Goal: Task Accomplishment & Management: Manage account settings

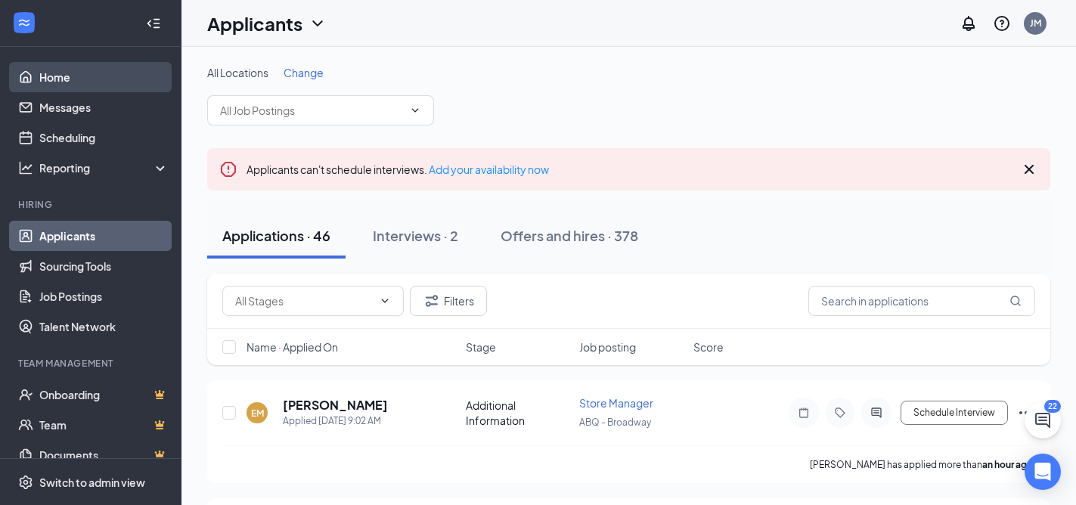
click at [67, 71] on link "Home" at bounding box center [103, 77] width 129 height 30
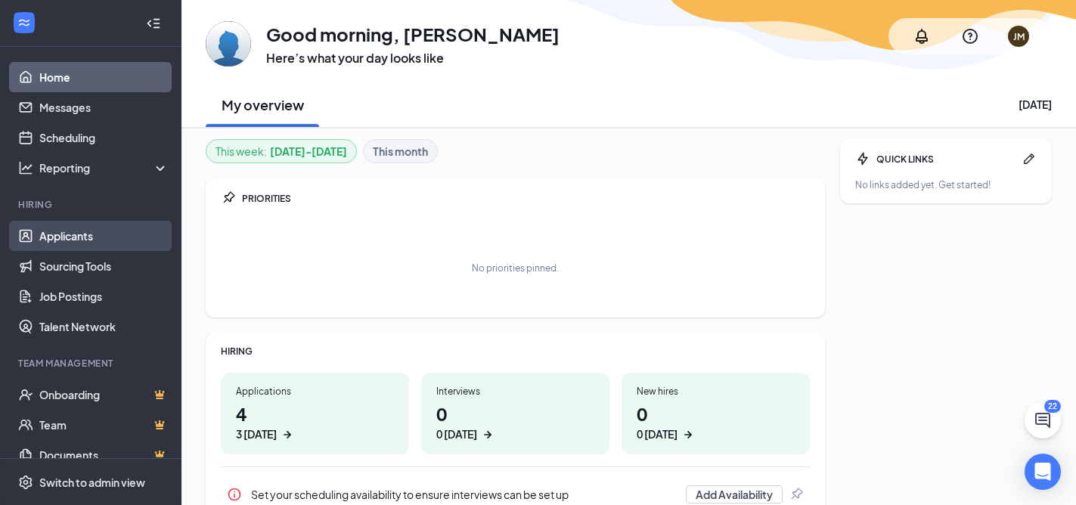
click at [84, 239] on link "Applicants" at bounding box center [103, 236] width 129 height 30
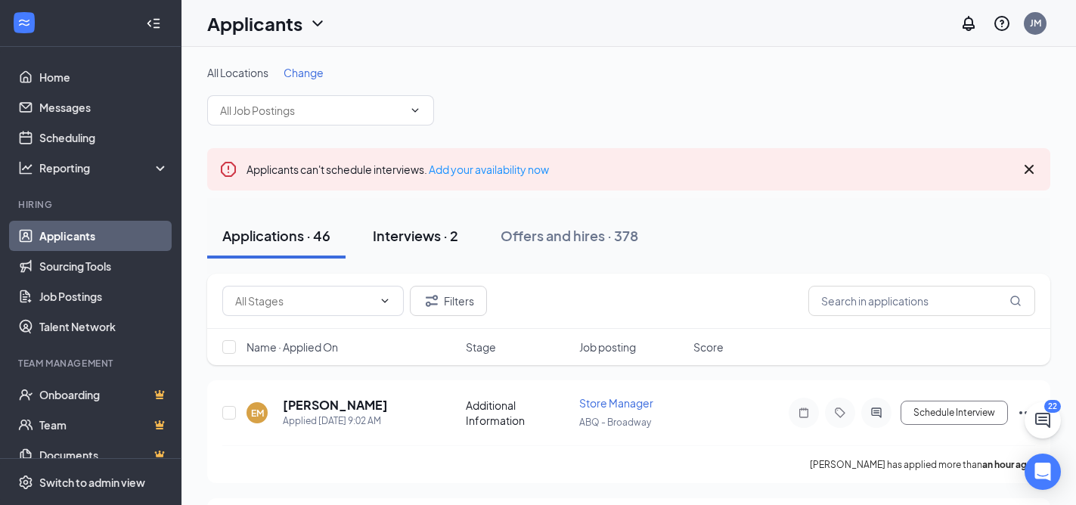
click at [412, 231] on div "Interviews · 2" at bounding box center [415, 235] width 85 height 19
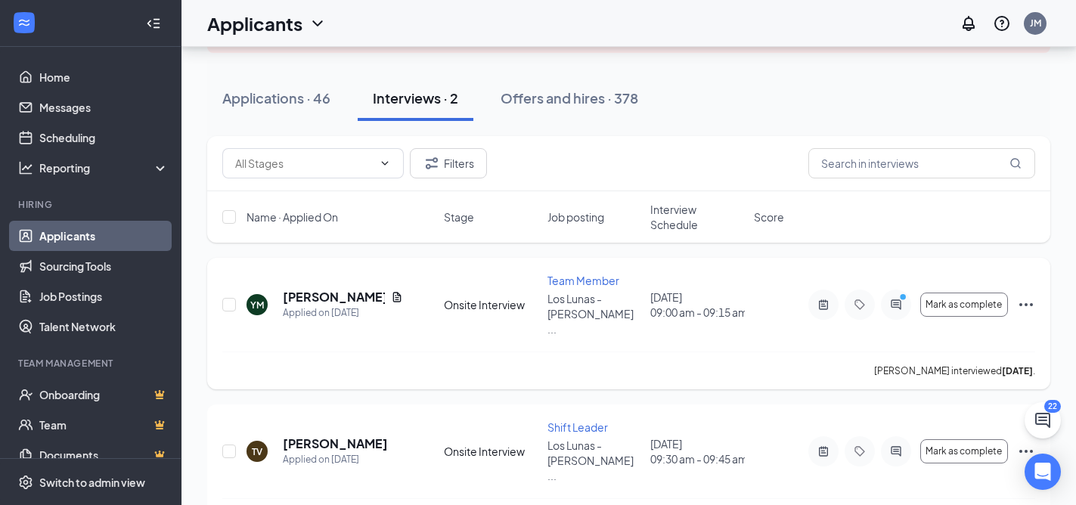
scroll to position [157, 0]
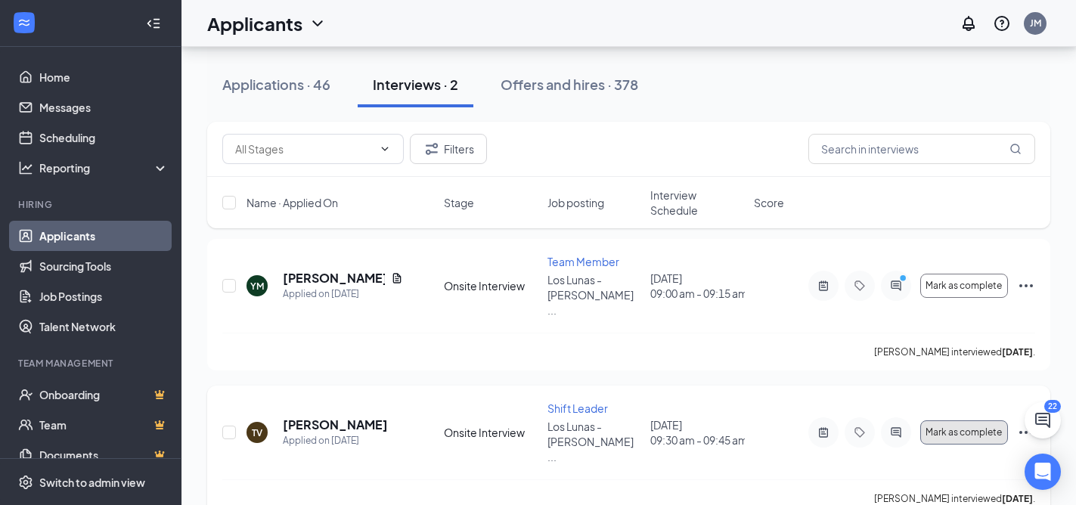
click at [942, 427] on span "Mark as complete" at bounding box center [964, 432] width 76 height 11
click at [957, 285] on button "Mark as complete" at bounding box center [965, 286] width 88 height 24
click at [987, 421] on button "Mark as complete" at bounding box center [965, 433] width 88 height 24
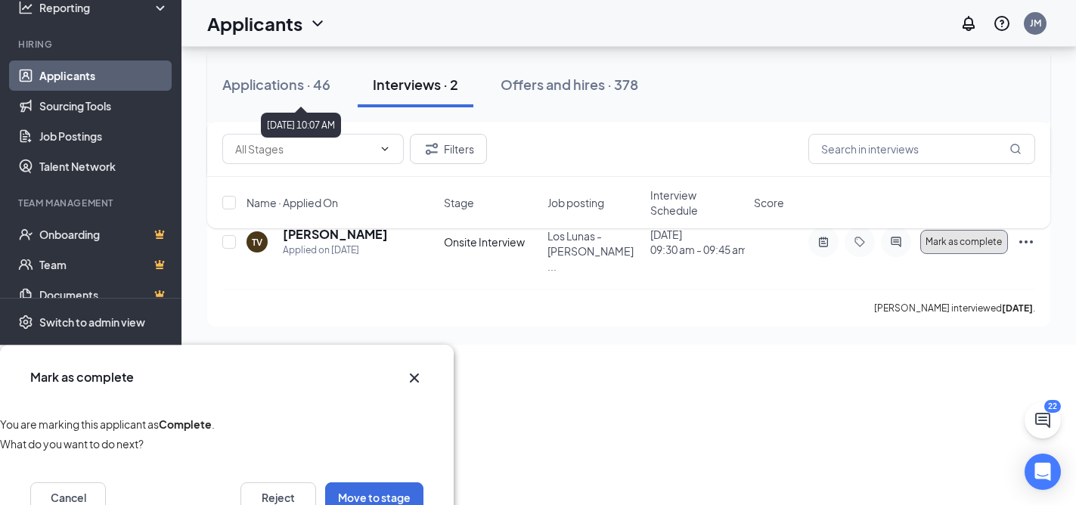
scroll to position [349, 0]
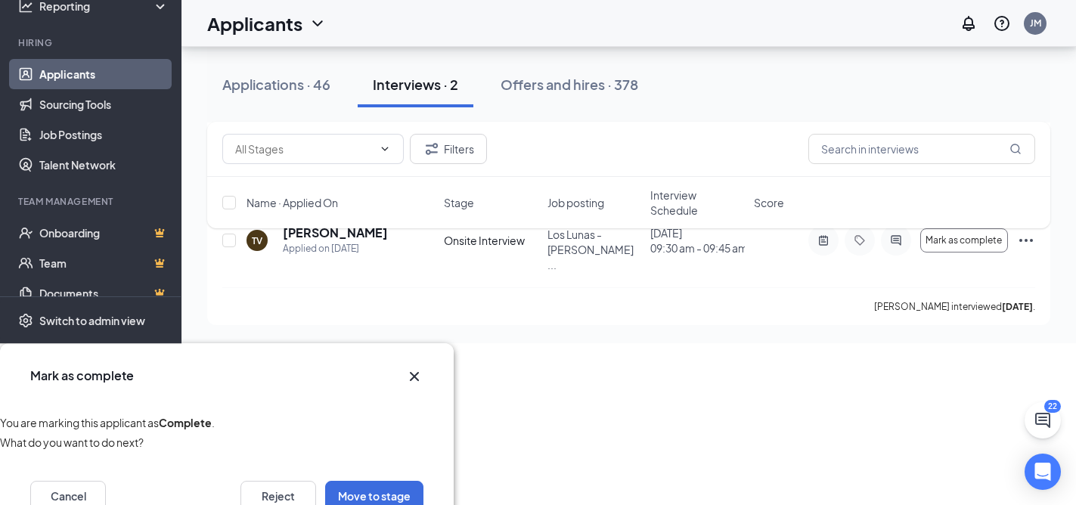
click at [413, 368] on icon "Cross" at bounding box center [414, 377] width 18 height 18
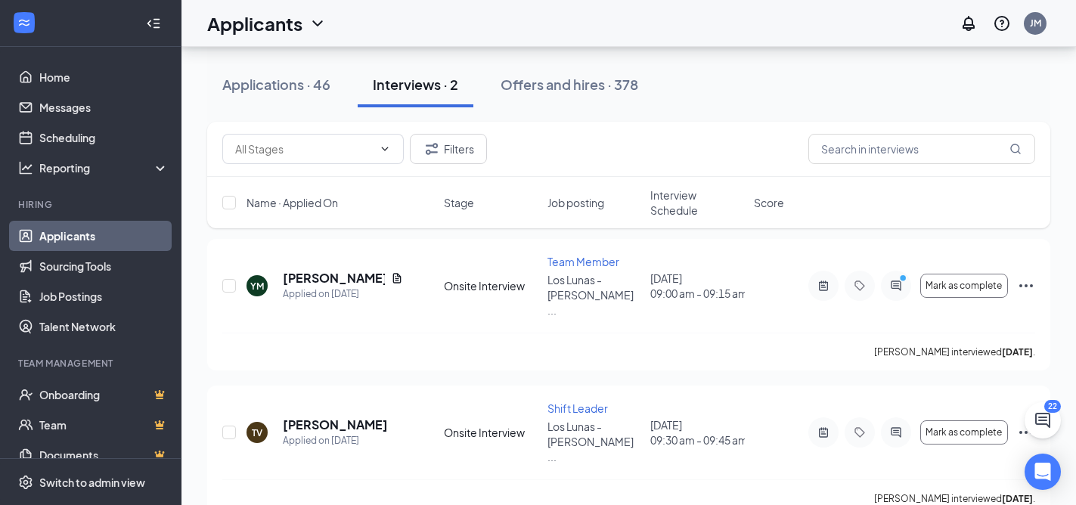
click at [76, 234] on link "Applicants" at bounding box center [103, 236] width 129 height 30
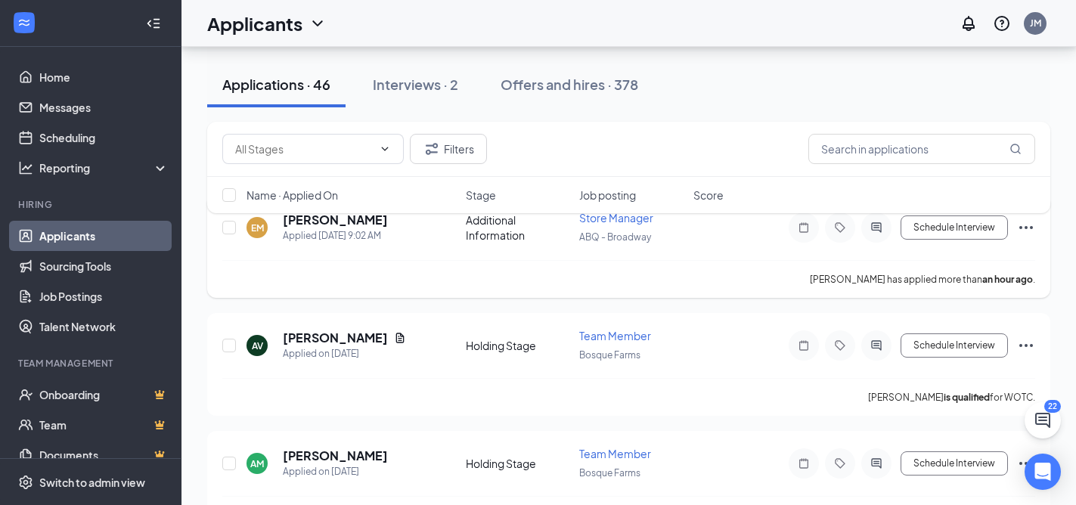
scroll to position [188, 0]
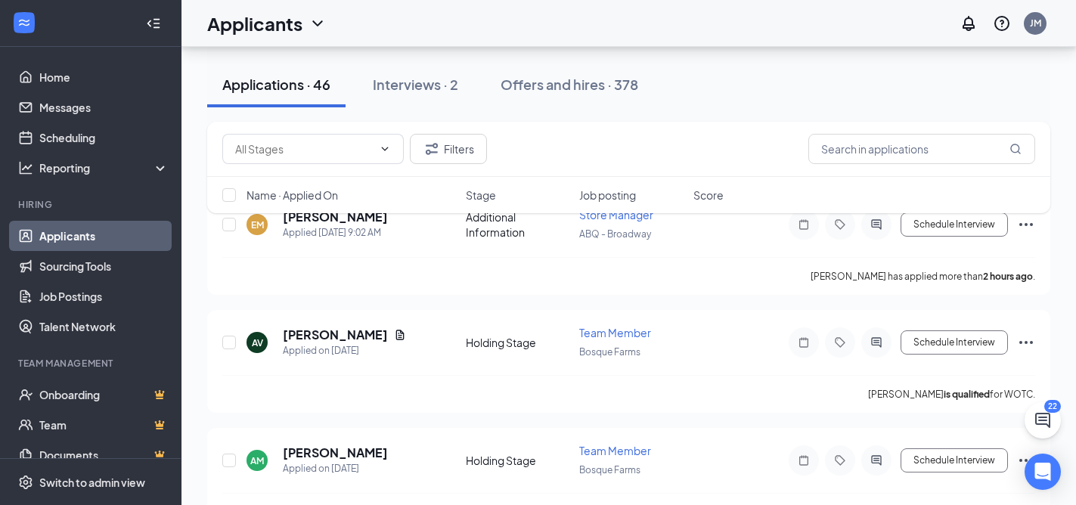
click at [76, 232] on link "Applicants" at bounding box center [103, 236] width 129 height 30
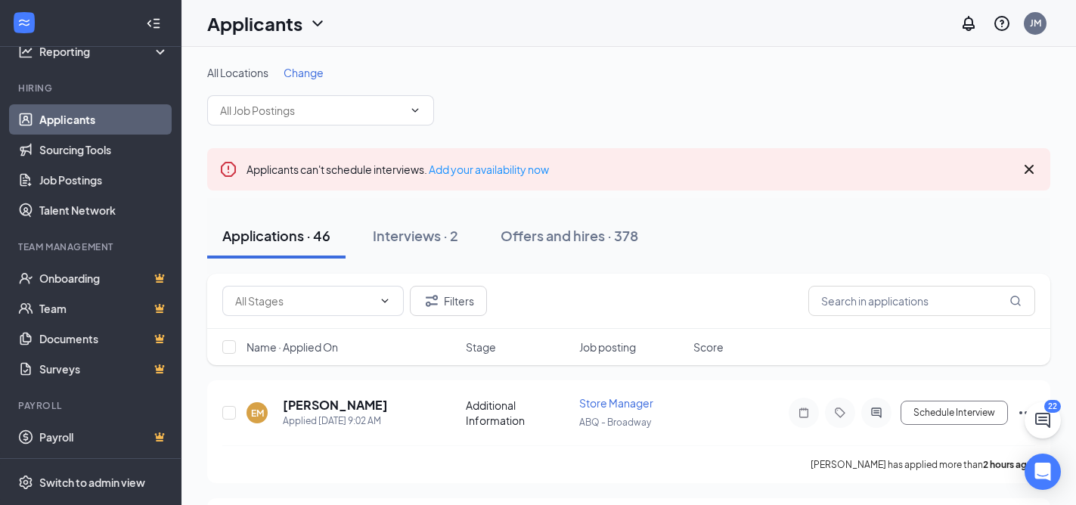
scroll to position [0, 0]
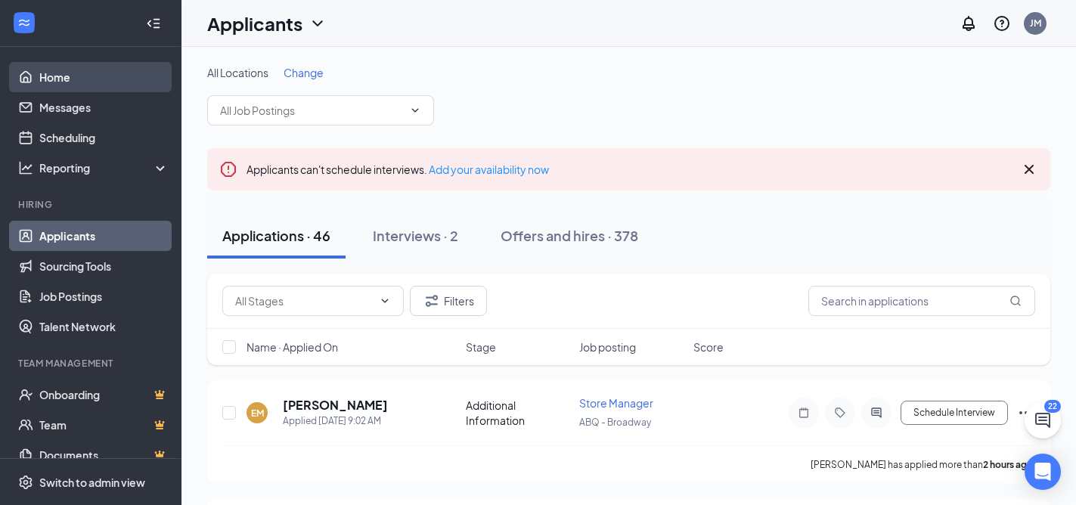
click at [41, 79] on link "Home" at bounding box center [103, 77] width 129 height 30
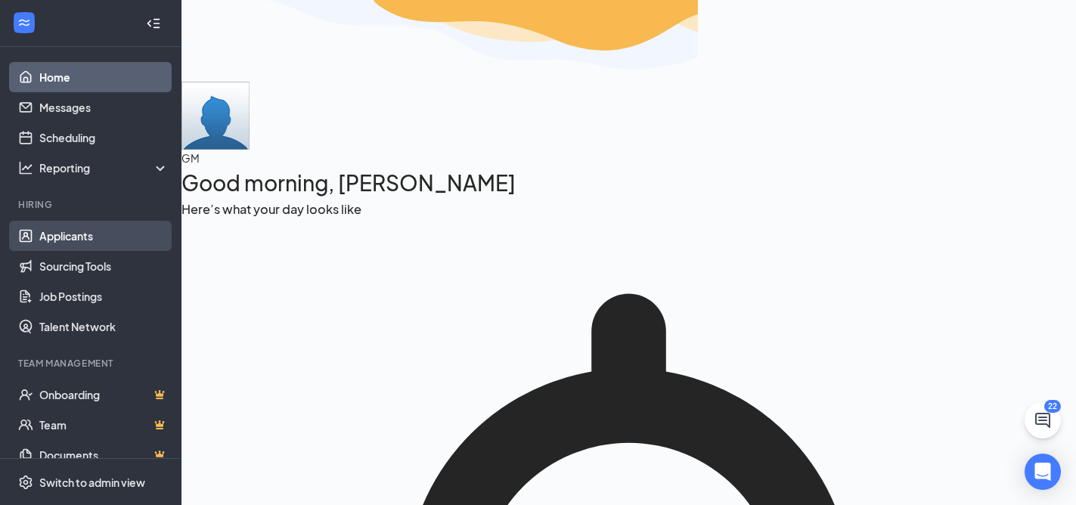
click at [68, 234] on link "Applicants" at bounding box center [103, 236] width 129 height 30
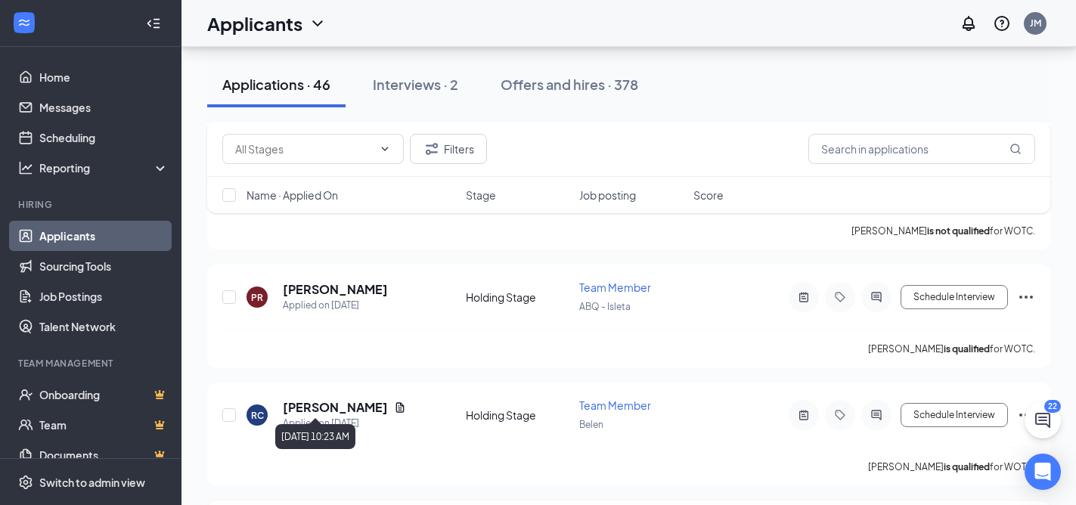
scroll to position [5254, 0]
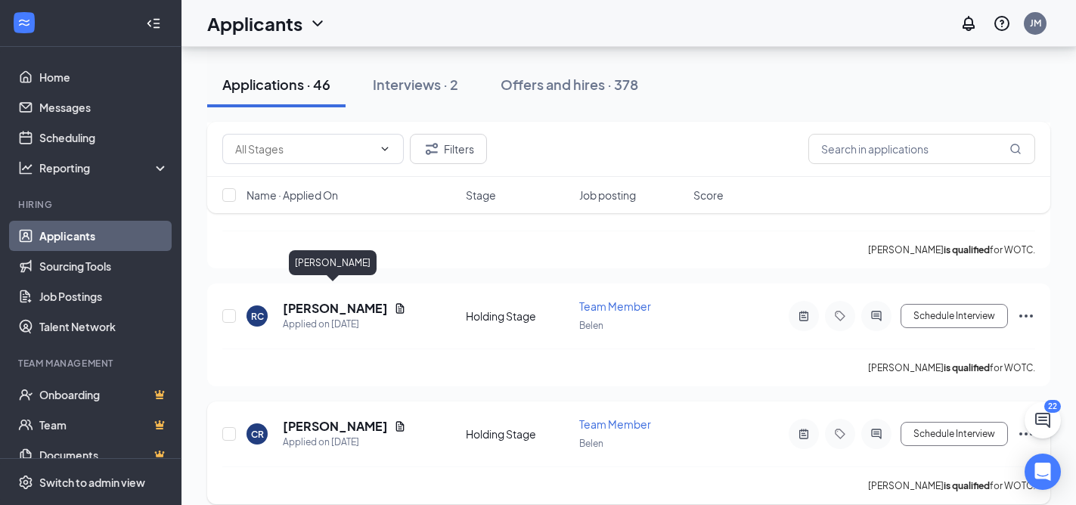
click at [312, 418] on h5 "Christina Ritter" at bounding box center [335, 426] width 105 height 17
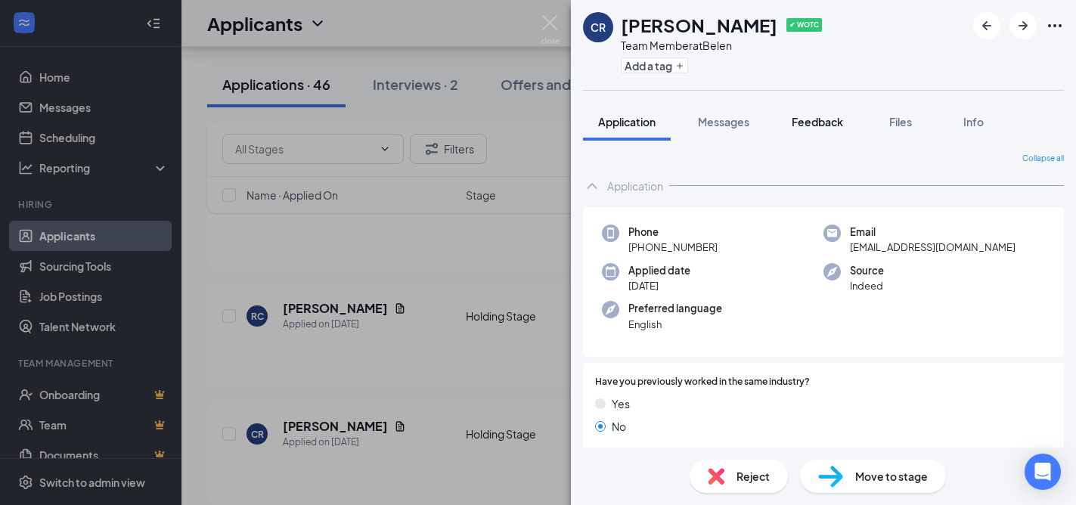
click at [811, 125] on span "Feedback" at bounding box center [817, 122] width 51 height 14
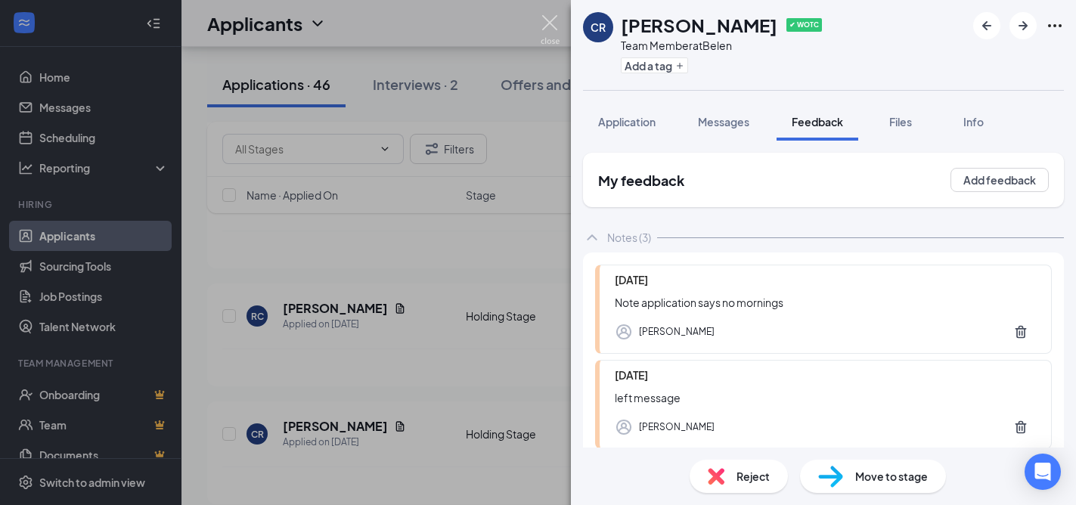
click at [547, 27] on img at bounding box center [550, 30] width 19 height 30
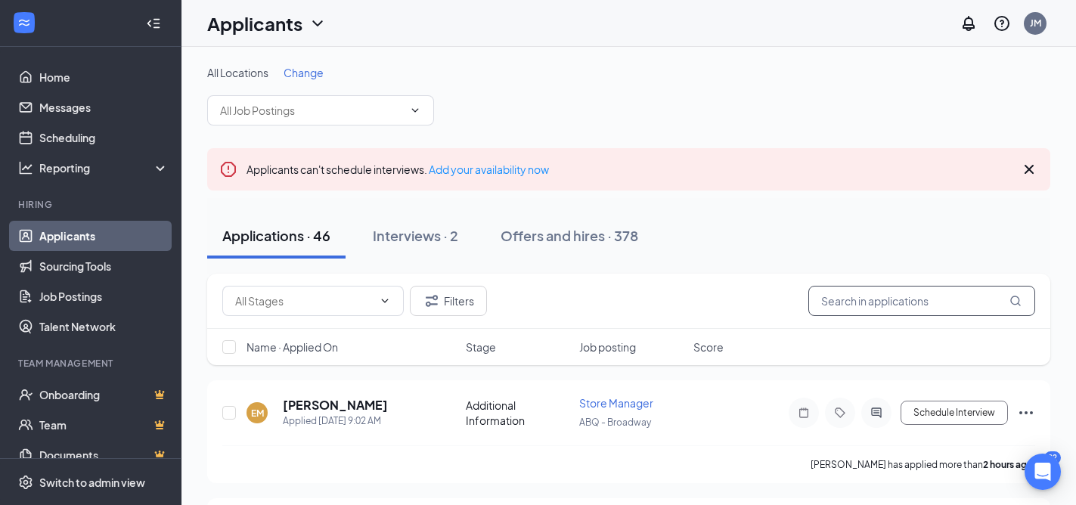
click at [868, 303] on input "text" at bounding box center [922, 301] width 227 height 30
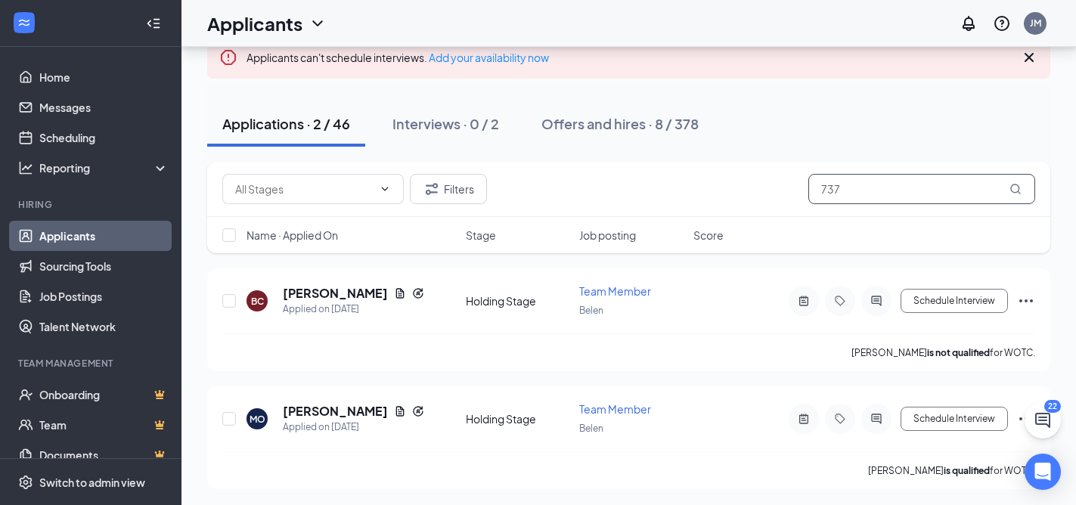
scroll to position [111, 0]
type input "737"
click at [320, 295] on h5 "[PERSON_NAME]" at bounding box center [335, 294] width 105 height 17
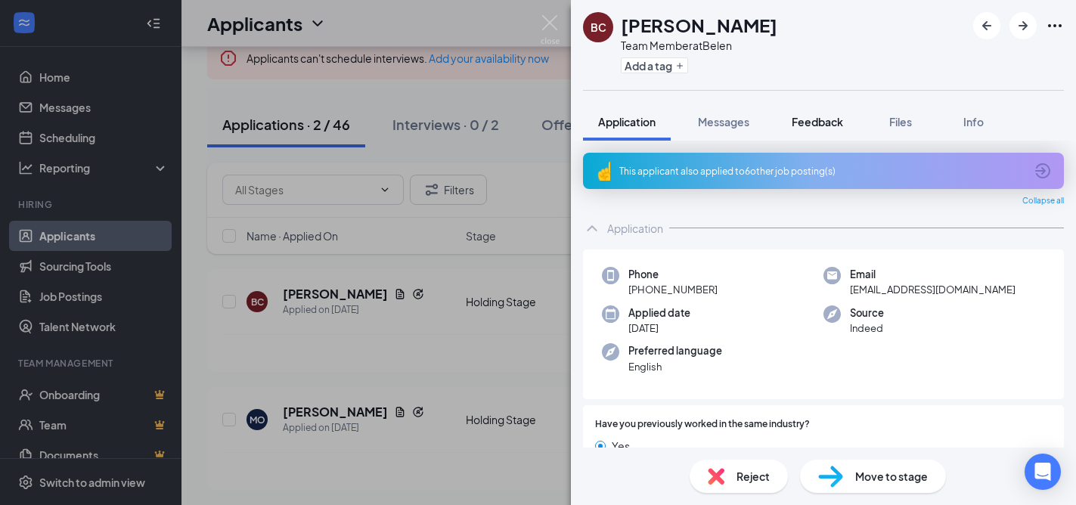
click at [834, 127] on span "Feedback" at bounding box center [817, 122] width 51 height 14
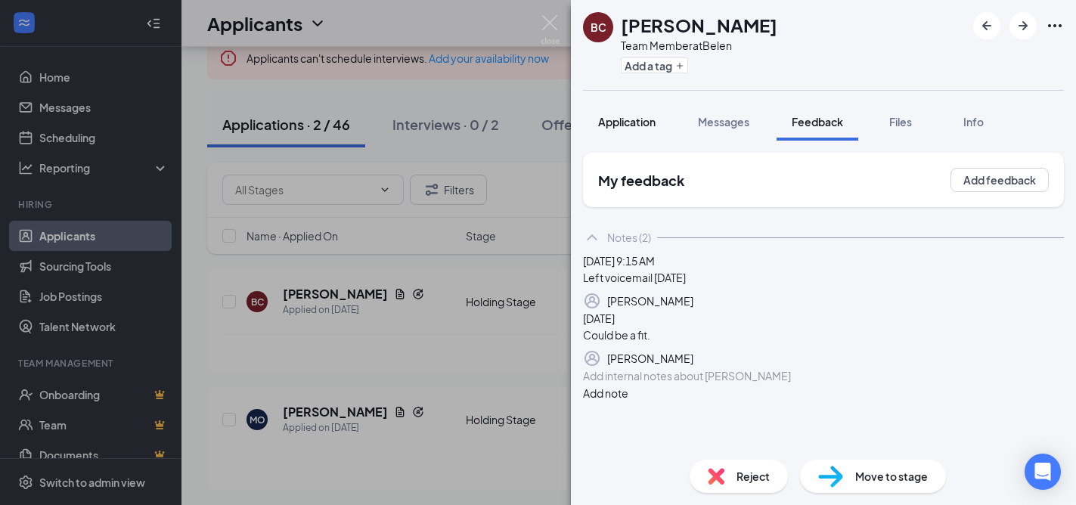
click at [629, 119] on span "Application" at bounding box center [626, 122] width 57 height 14
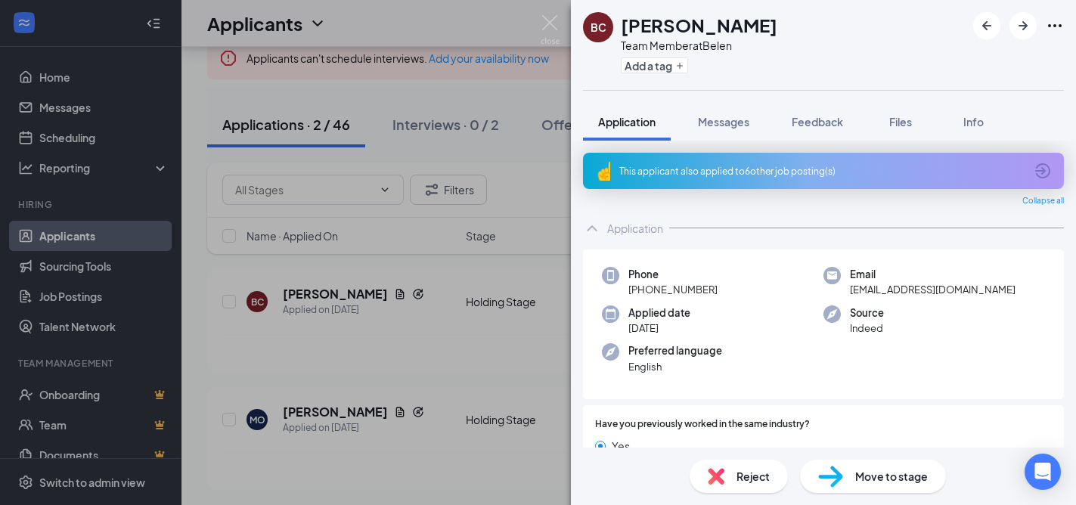
drag, startPoint x: 838, startPoint y: 299, endPoint x: 817, endPoint y: 300, distance: 21.2
click at [831, 299] on div "Phone [PHONE_NUMBER] Email [EMAIL_ADDRESS][DOMAIN_NAME] Applied date [DATE] Sou…" at bounding box center [823, 325] width 481 height 151
click at [553, 19] on img at bounding box center [550, 30] width 19 height 30
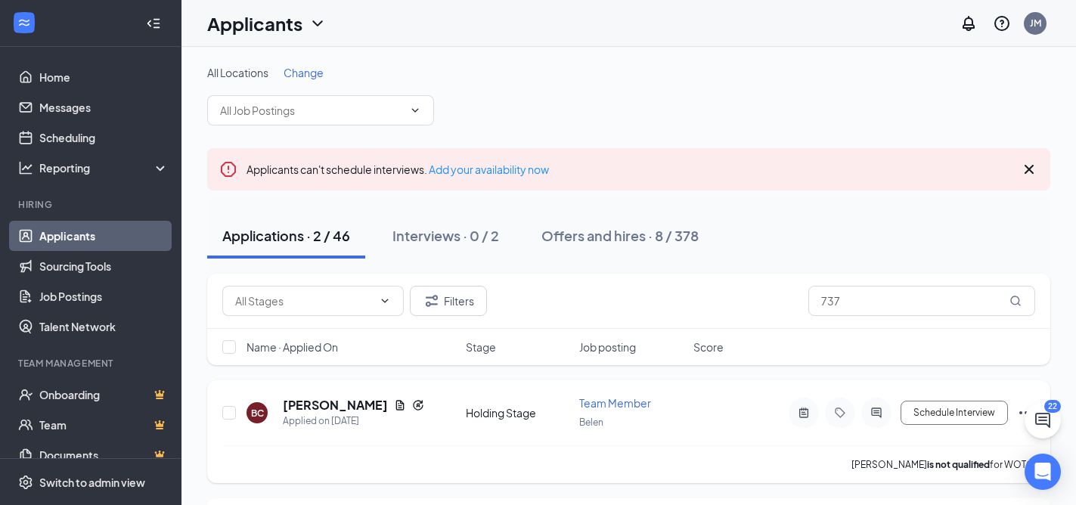
scroll to position [112, 0]
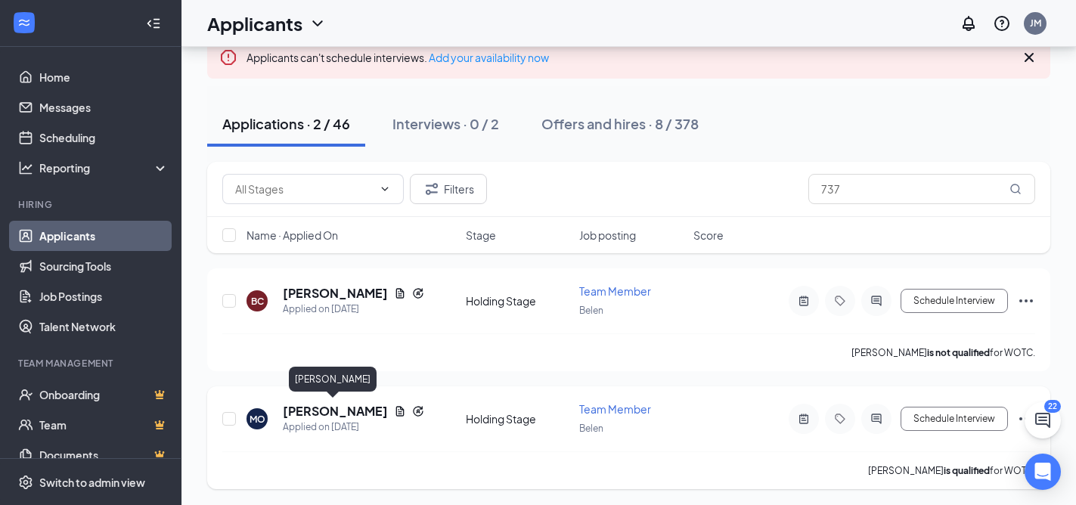
click at [324, 410] on h5 "[PERSON_NAME]" at bounding box center [335, 411] width 105 height 17
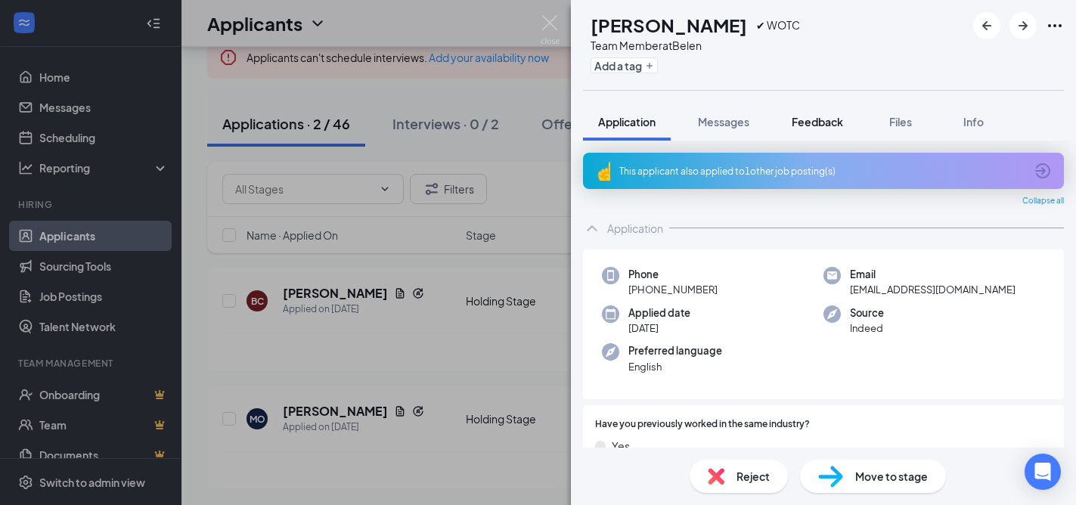
click at [814, 117] on span "Feedback" at bounding box center [817, 122] width 51 height 14
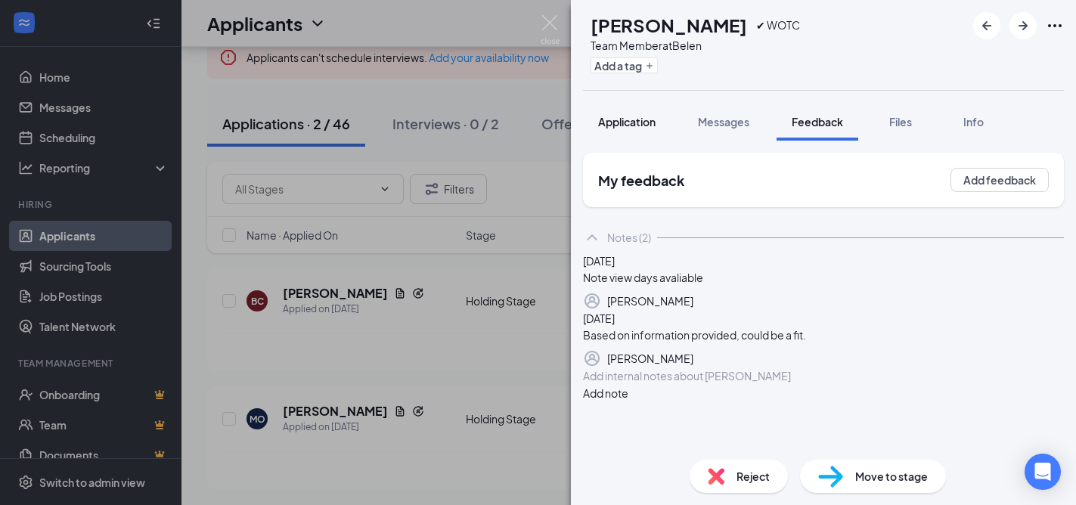
click at [632, 120] on span "Application" at bounding box center [626, 122] width 57 height 14
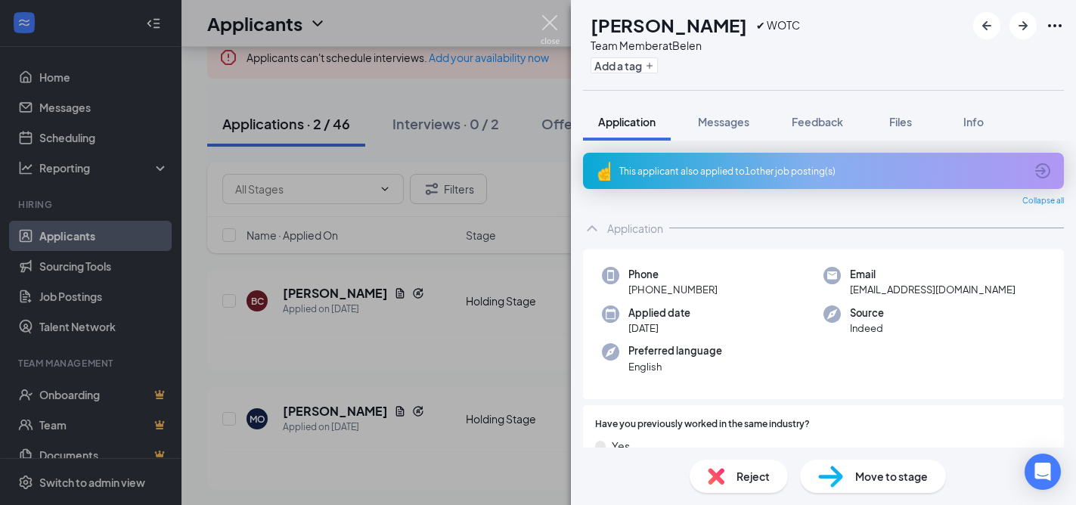
click at [551, 23] on img at bounding box center [550, 30] width 19 height 30
